Goal: Information Seeking & Learning: Learn about a topic

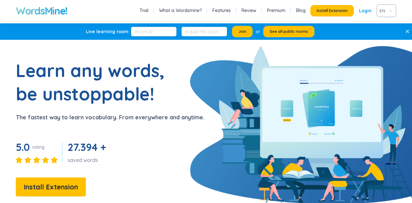
click at [366, 13] on link "Login" at bounding box center [365, 10] width 13 height 11
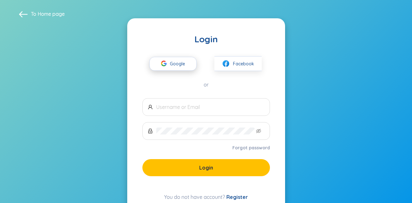
click at [169, 66] on div "button" at bounding box center [164, 64] width 12 height 14
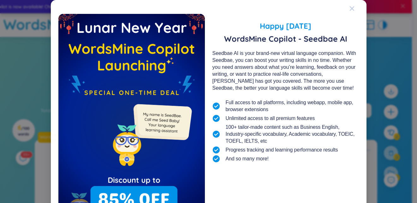
click at [352, 10] on span "Close" at bounding box center [357, 8] width 17 height 17
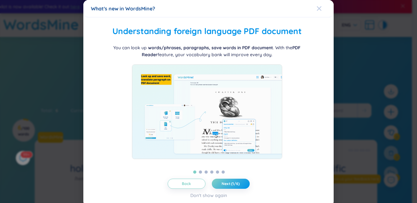
click at [316, 10] on icon "Close" at bounding box center [318, 8] width 5 height 5
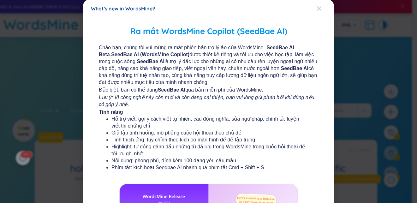
click at [316, 12] on div "Close" at bounding box center [318, 8] width 5 height 17
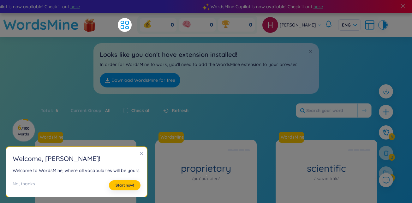
click at [139, 155] on icon "close" at bounding box center [141, 153] width 4 height 4
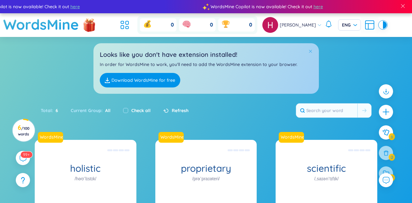
click at [310, 50] on span at bounding box center [310, 51] width 4 height 4
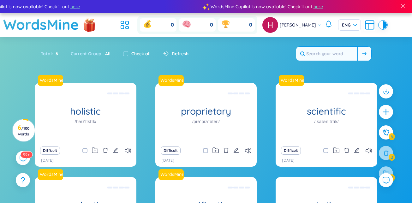
click at [366, 52] on button at bounding box center [364, 54] width 14 height 14
click at [365, 51] on span at bounding box center [364, 53] width 4 height 6
click at [325, 56] on input "text" at bounding box center [326, 54] width 61 height 14
click at [340, 56] on input "text" at bounding box center [326, 54] width 61 height 14
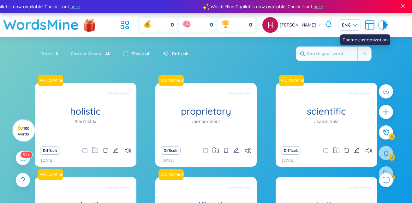
click at [382, 26] on div at bounding box center [381, 25] width 4 height 8
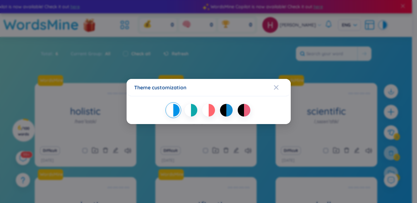
click at [210, 111] on div at bounding box center [211, 110] width 6 height 13
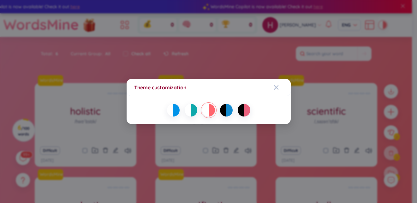
click at [191, 111] on div at bounding box center [194, 110] width 6 height 13
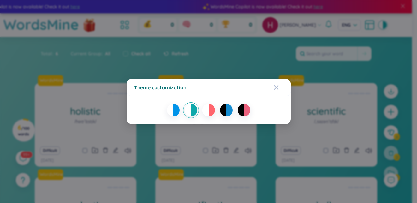
click at [175, 111] on div at bounding box center [176, 110] width 6 height 13
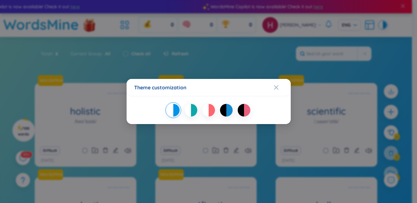
click at [232, 109] on div at bounding box center [229, 110] width 6 height 13
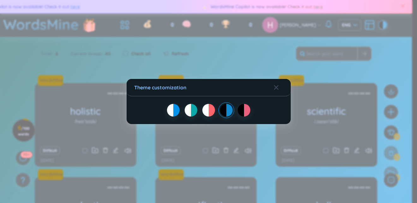
click at [238, 110] on div at bounding box center [240, 110] width 6 height 13
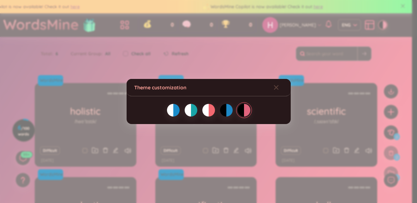
click at [224, 109] on div at bounding box center [223, 110] width 6 height 13
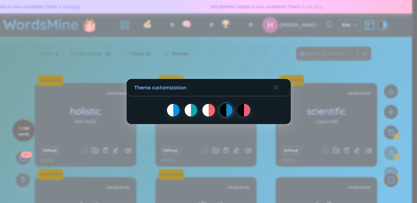
click at [194, 111] on div at bounding box center [194, 110] width 6 height 13
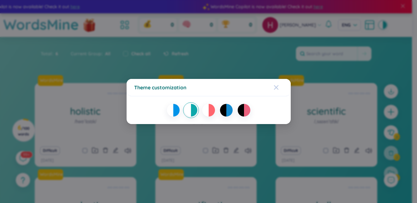
click at [278, 86] on icon "Close" at bounding box center [275, 87] width 4 height 4
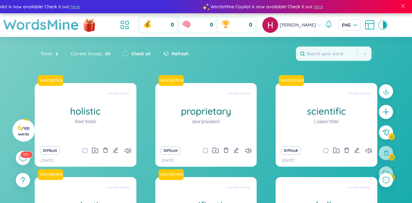
click at [380, 170] on div at bounding box center [385, 173] width 14 height 14
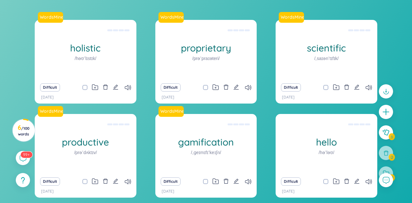
scroll to position [91, 0]
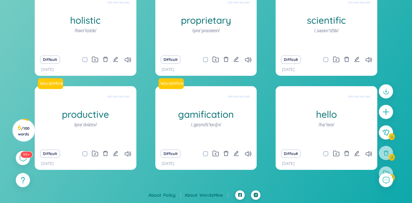
click at [389, 170] on div at bounding box center [385, 173] width 14 height 14
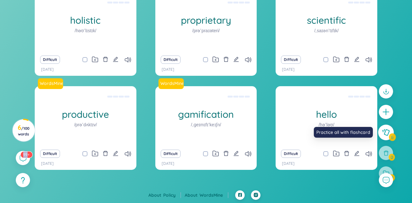
click at [385, 129] on icon at bounding box center [386, 132] width 8 height 7
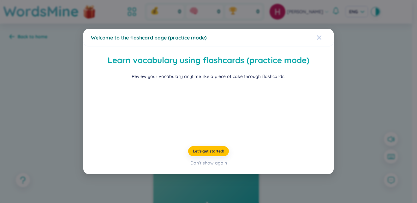
click at [316, 29] on div "Close" at bounding box center [318, 37] width 5 height 17
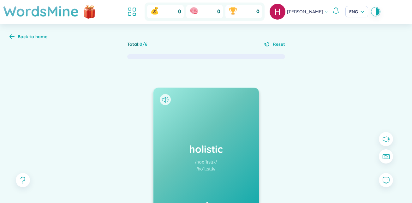
click at [13, 36] on icon at bounding box center [11, 36] width 5 height 5
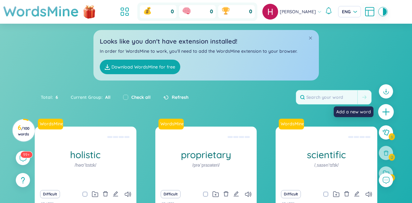
click at [383, 112] on icon "plus" at bounding box center [385, 112] width 7 height 1
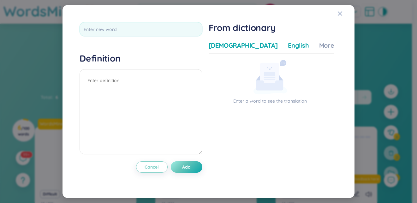
click at [288, 45] on div "English" at bounding box center [298, 45] width 21 height 9
click at [319, 44] on div "More examples" at bounding box center [342, 45] width 46 height 9
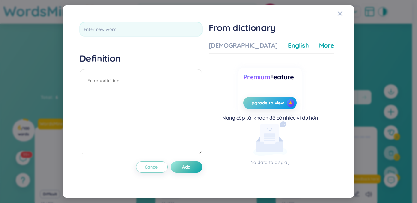
click at [288, 48] on div "English" at bounding box center [298, 45] width 21 height 9
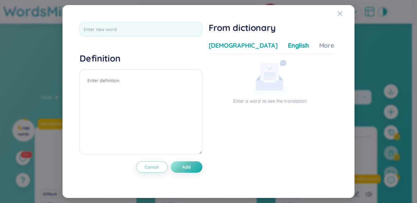
click at [215, 46] on div "[DEMOGRAPHIC_DATA]" at bounding box center [242, 45] width 69 height 9
click at [156, 167] on span "Cancel" at bounding box center [151, 167] width 14 height 6
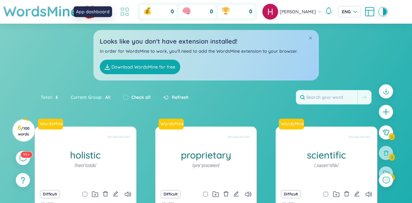
click at [123, 15] on icon at bounding box center [124, 11] width 11 height 11
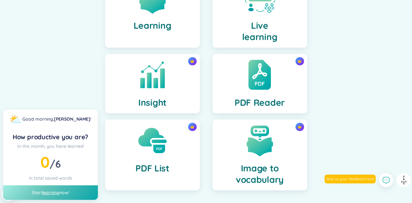
scroll to position [243, 0]
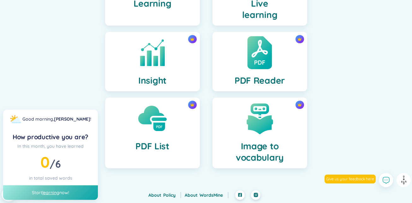
click at [269, 73] on div "PDF Reader" at bounding box center [259, 61] width 95 height 59
